Goal: Navigation & Orientation: Find specific page/section

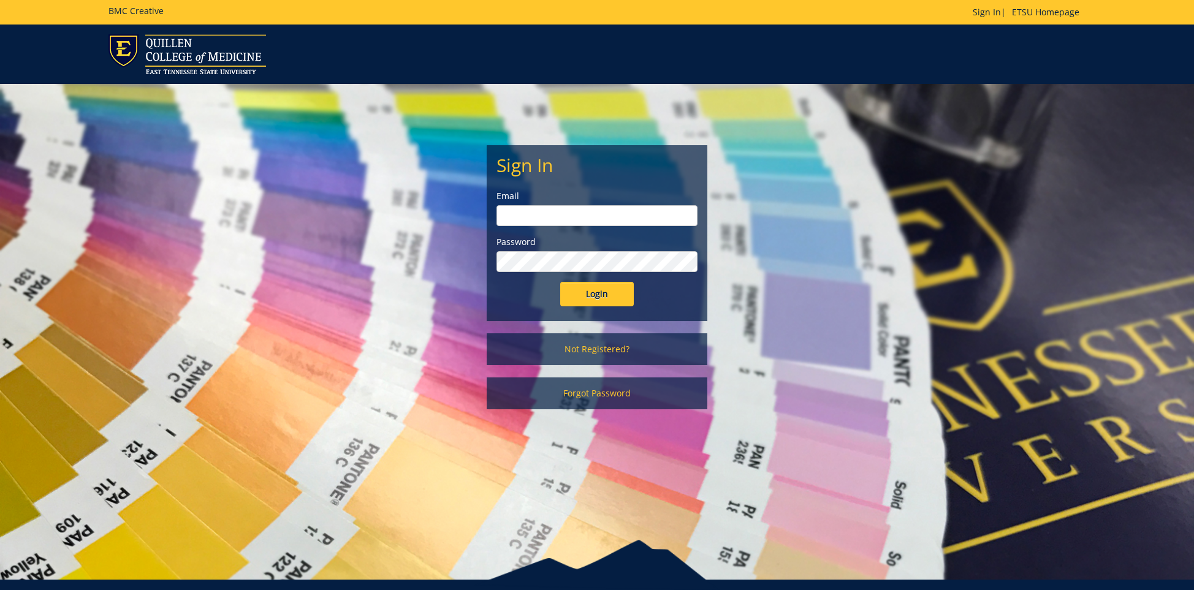
type input "[EMAIL_ADDRESS][DOMAIN_NAME]"
click at [589, 292] on input "Login" at bounding box center [597, 294] width 74 height 25
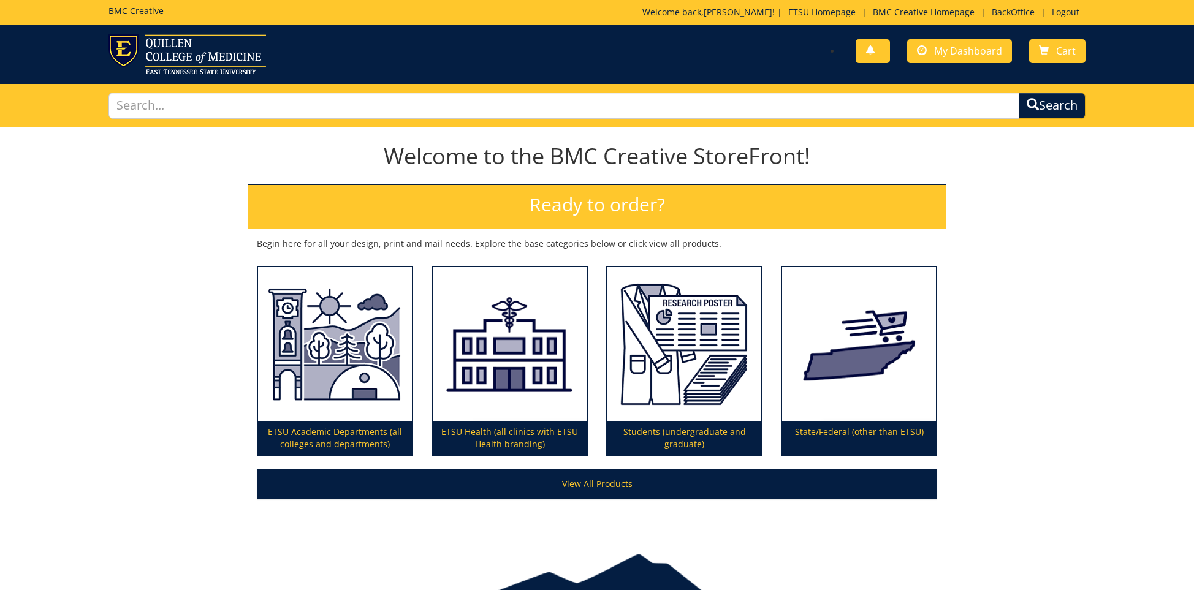
click at [996, 20] on div "Welcome back, [PERSON_NAME] ! | ETSU Homepage | BMC Creative Homepage | BackOff…" at bounding box center [864, 15] width 443 height 18
click at [995, 15] on link "BackOffice" at bounding box center [1013, 12] width 55 height 12
